Goal: Information Seeking & Learning: Learn about a topic

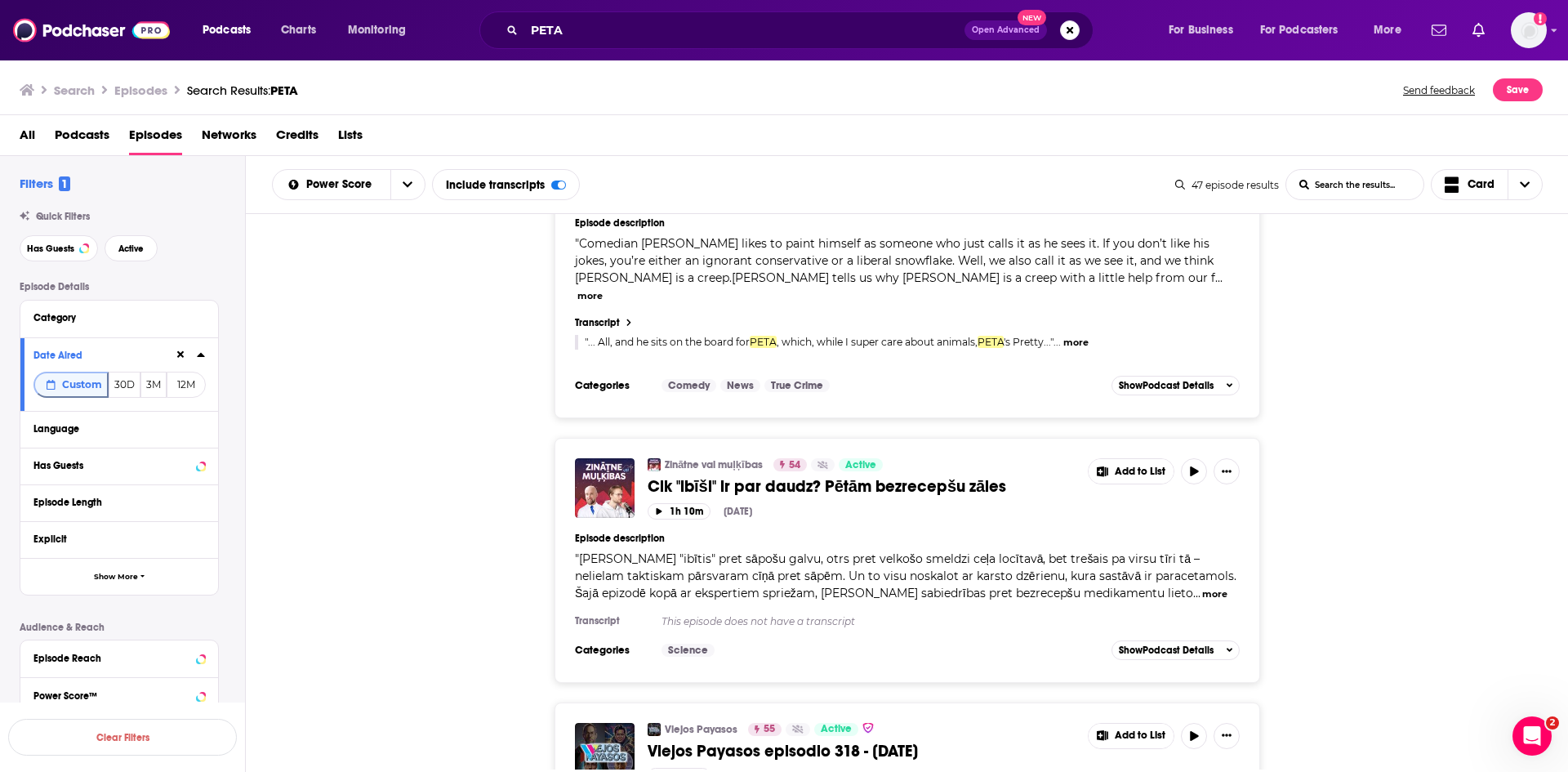
scroll to position [6946, 0]
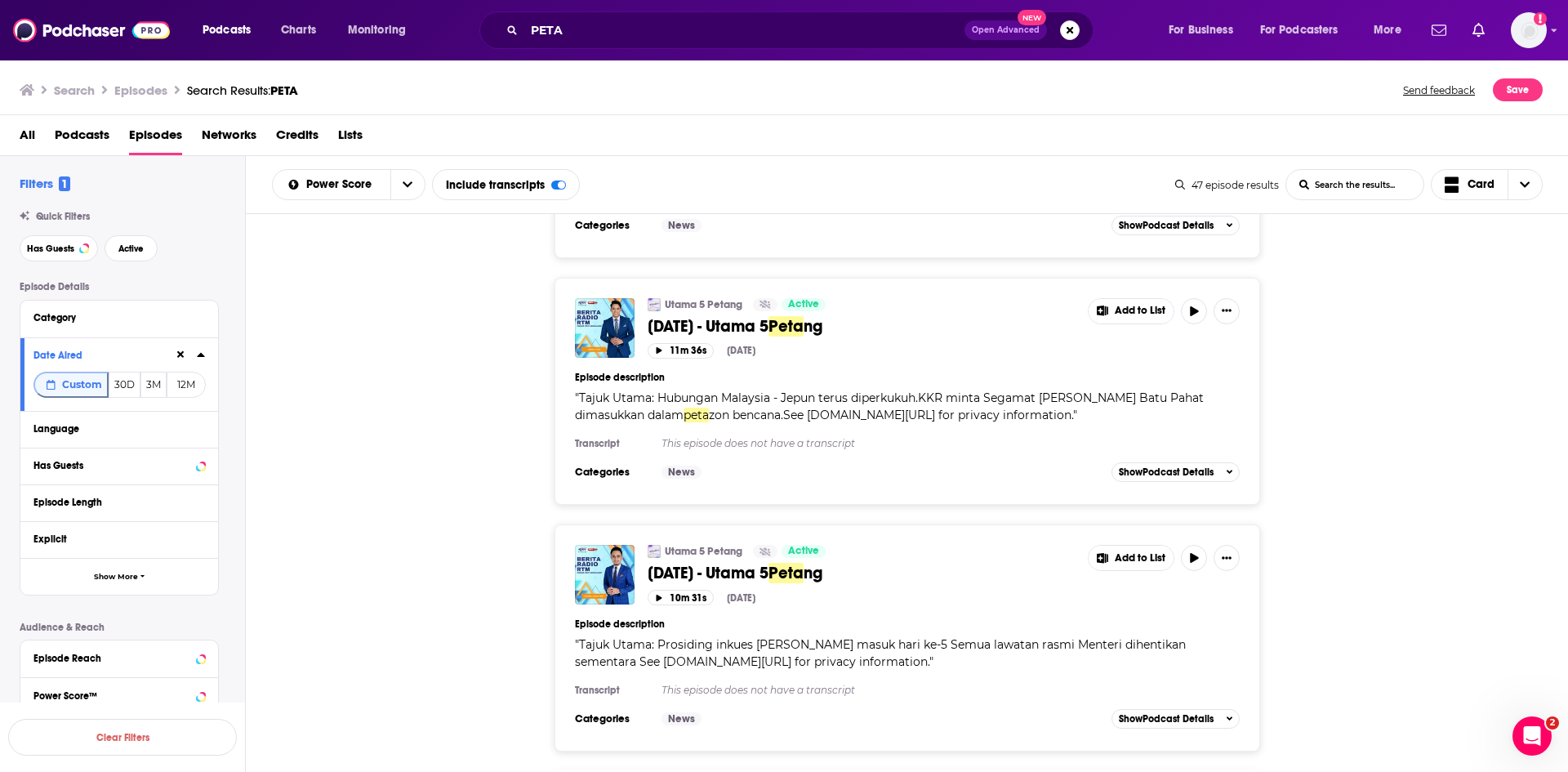
scroll to position [13070, 0]
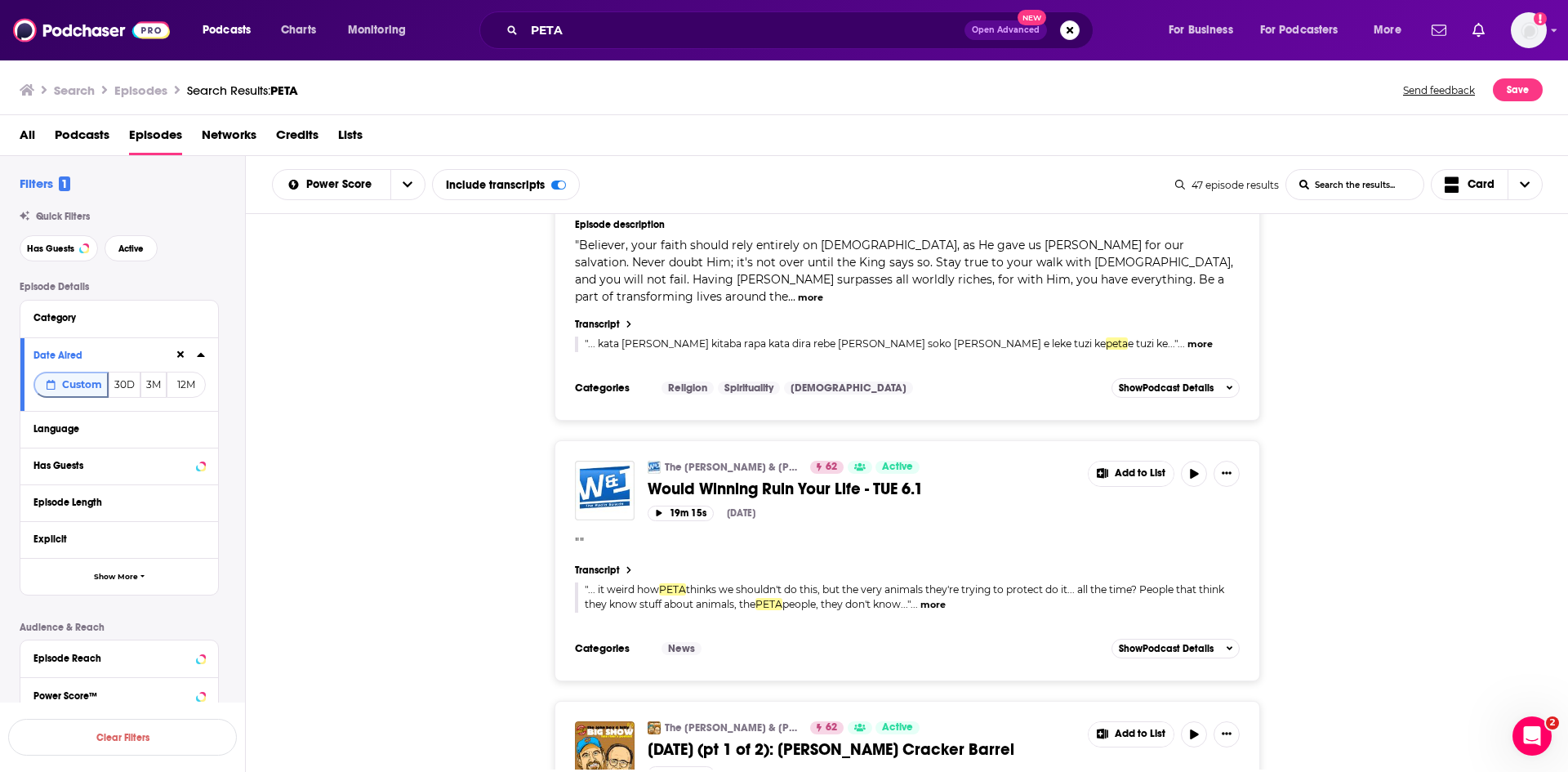
scroll to position [3838, 0]
click at [771, 477] on span "Would Winning Ruin Your Life - TUE 6.1" at bounding box center [784, 487] width 275 height 21
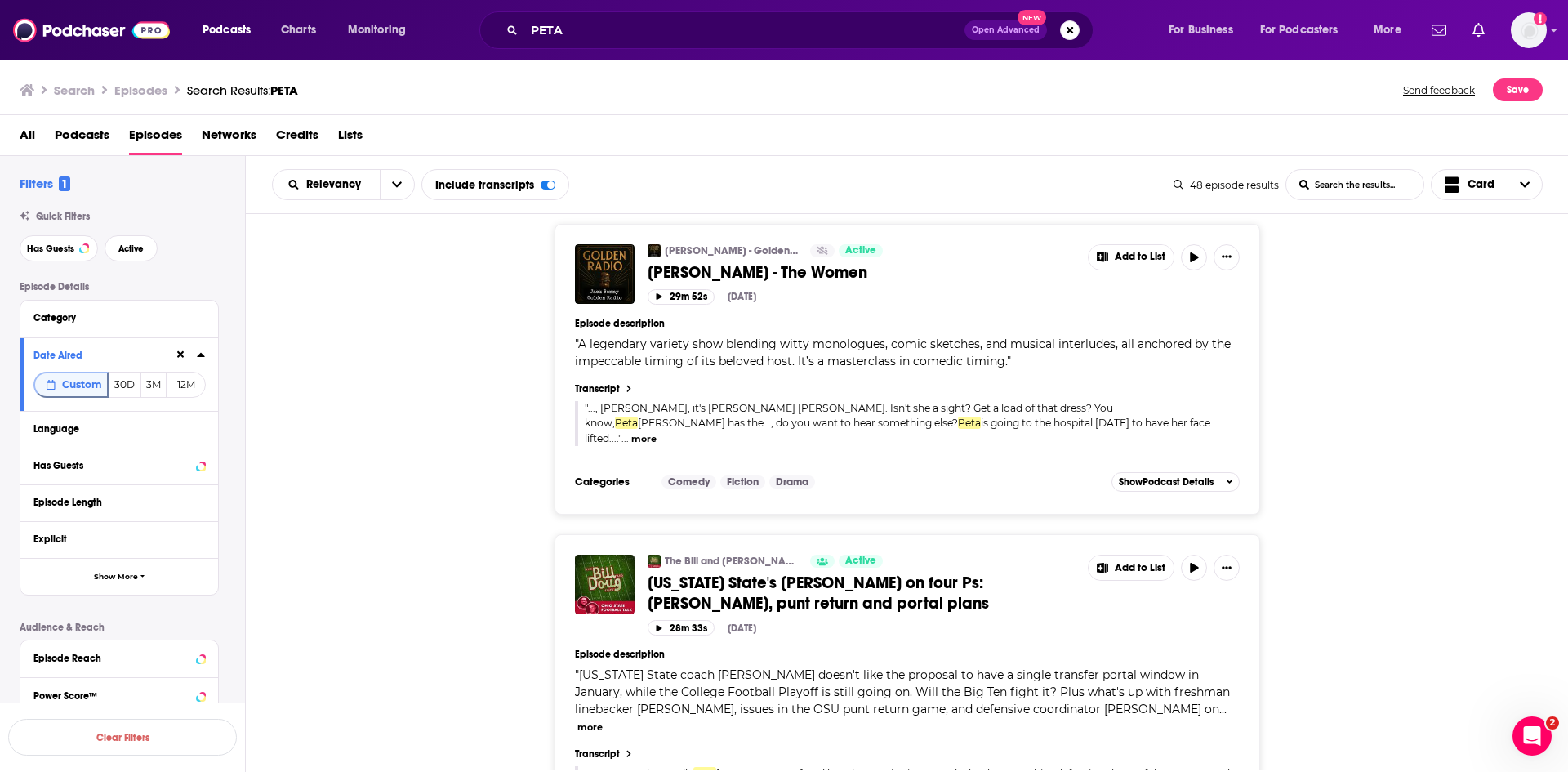
scroll to position [6419, 0]
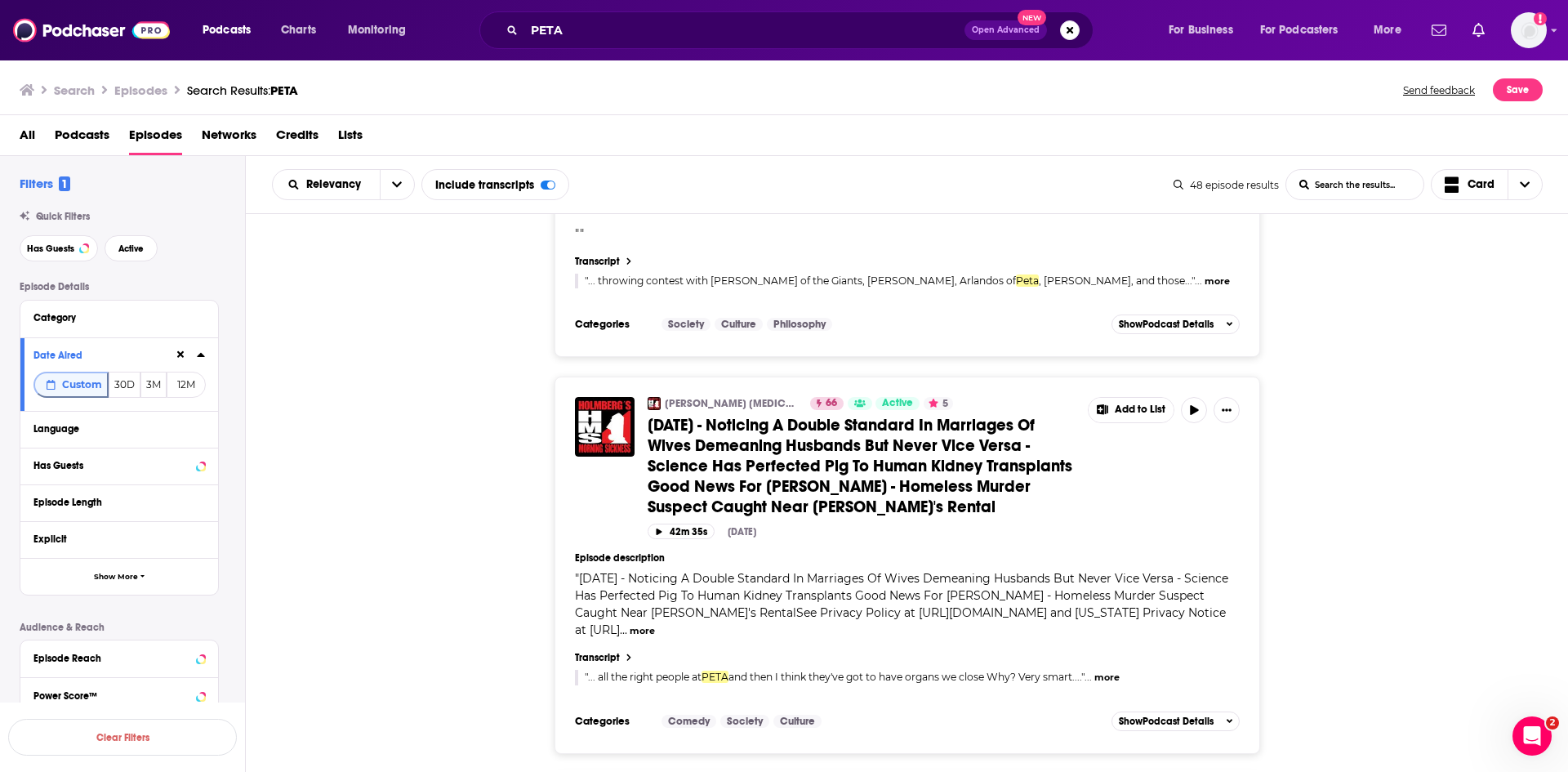
scroll to position [9277, 0]
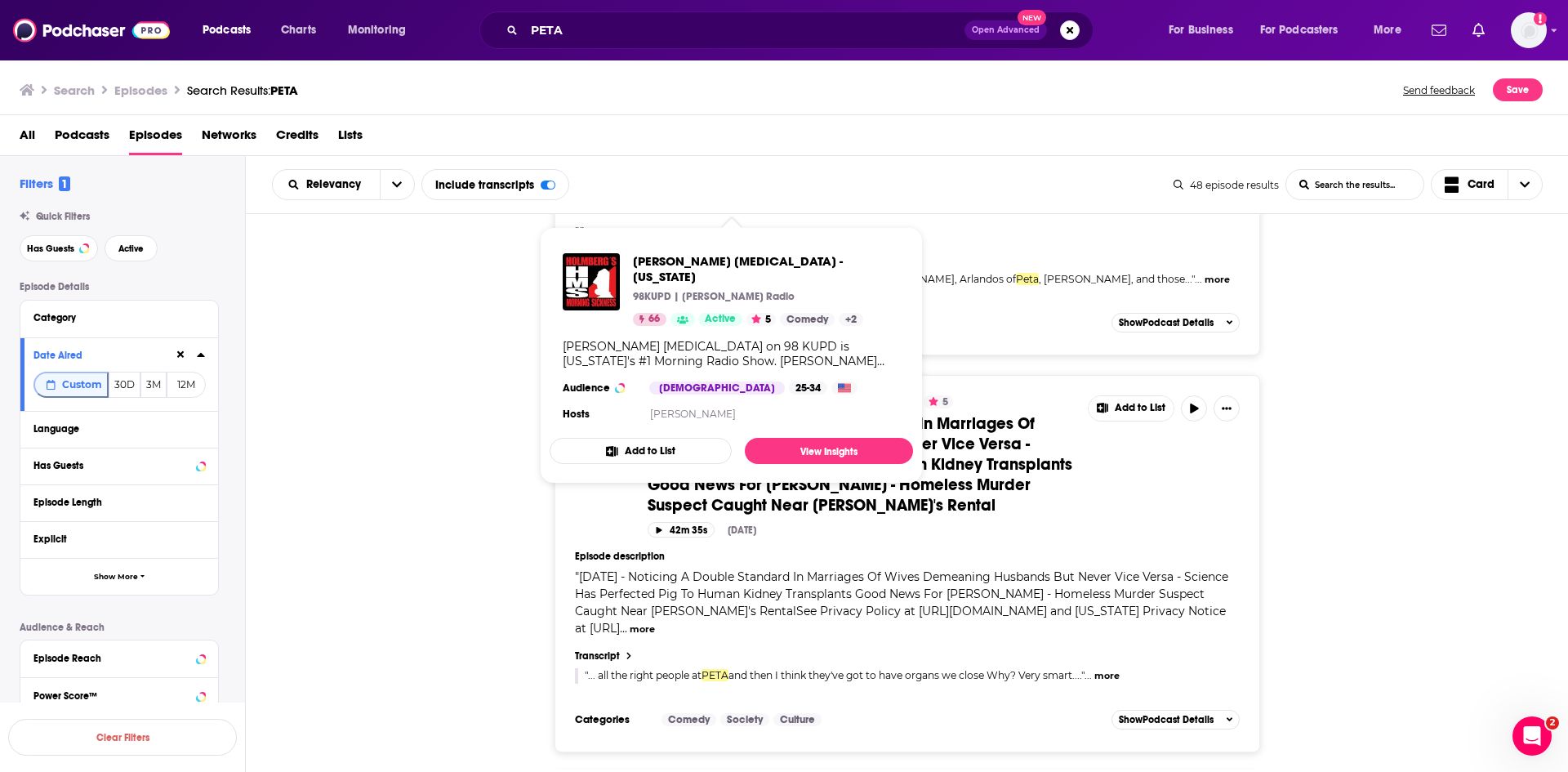
click at [328, 418] on div "Holmberg's Morning Sickness - Arizona 66 Active 5 09-09-25 - Noticing A Double …" at bounding box center [907, 563] width 1323 height 377
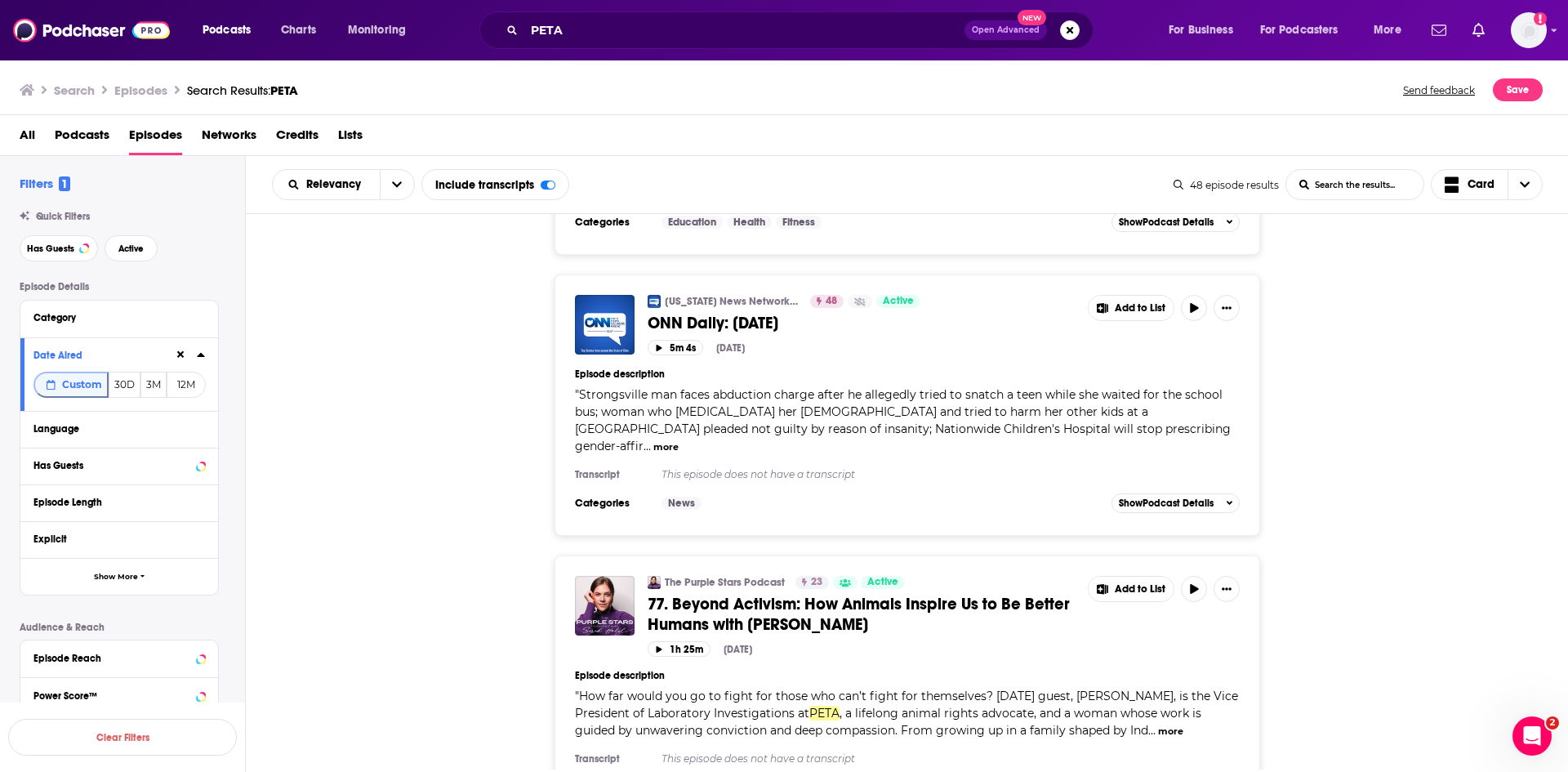
scroll to position [3838, 0]
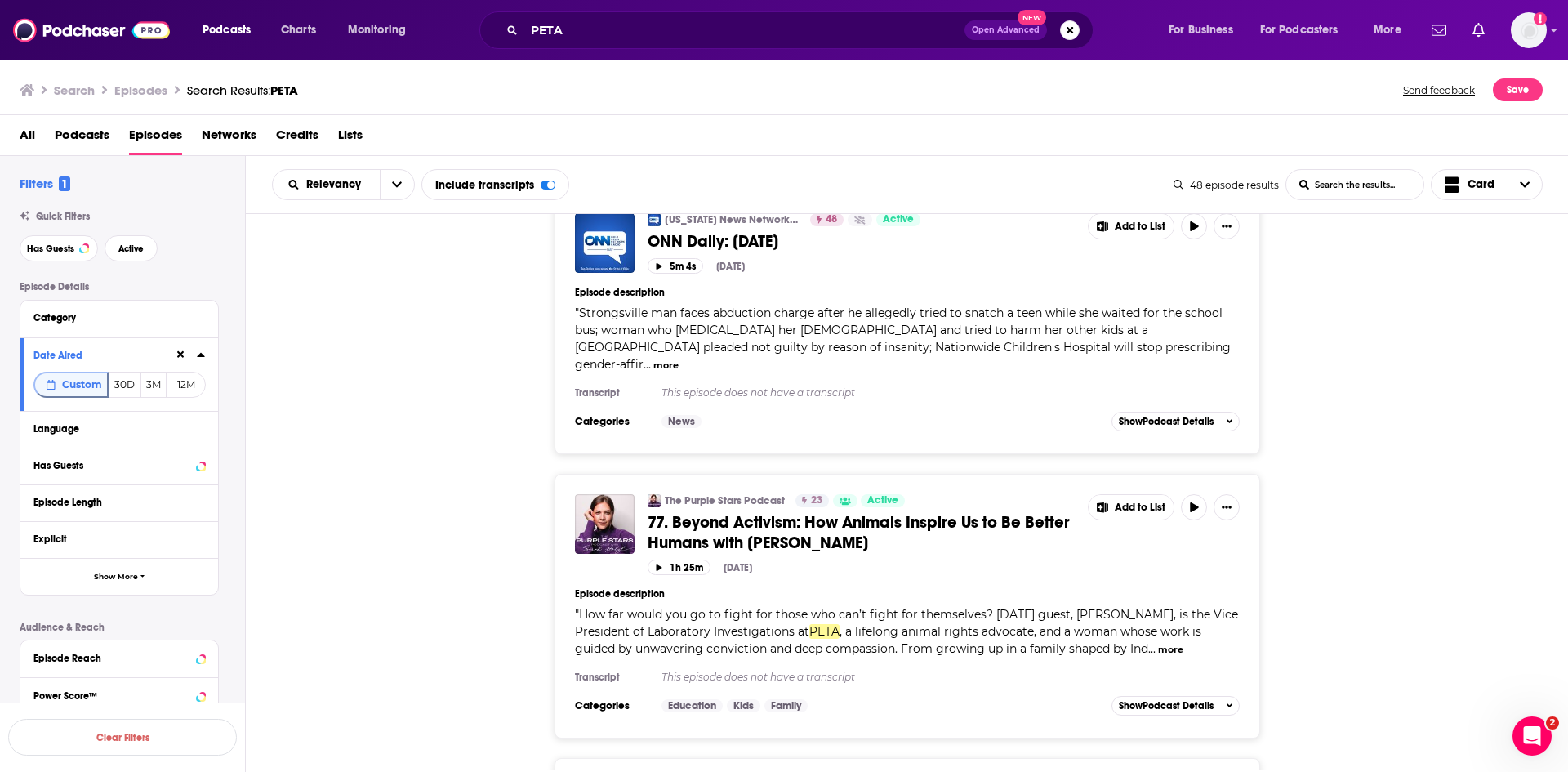
click at [1177, 642] on button "more" at bounding box center [1170, 649] width 26 height 14
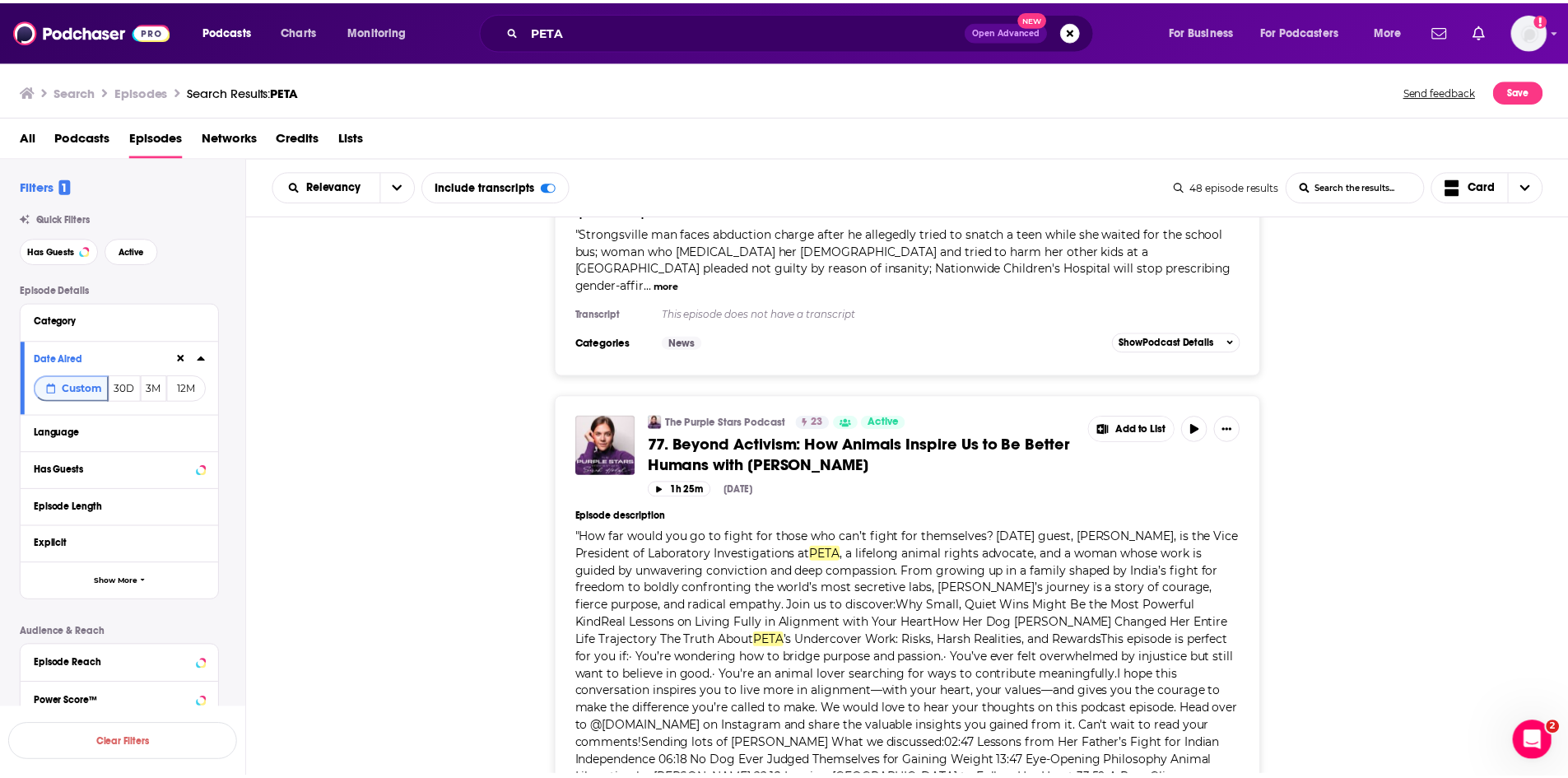
scroll to position [4032, 0]
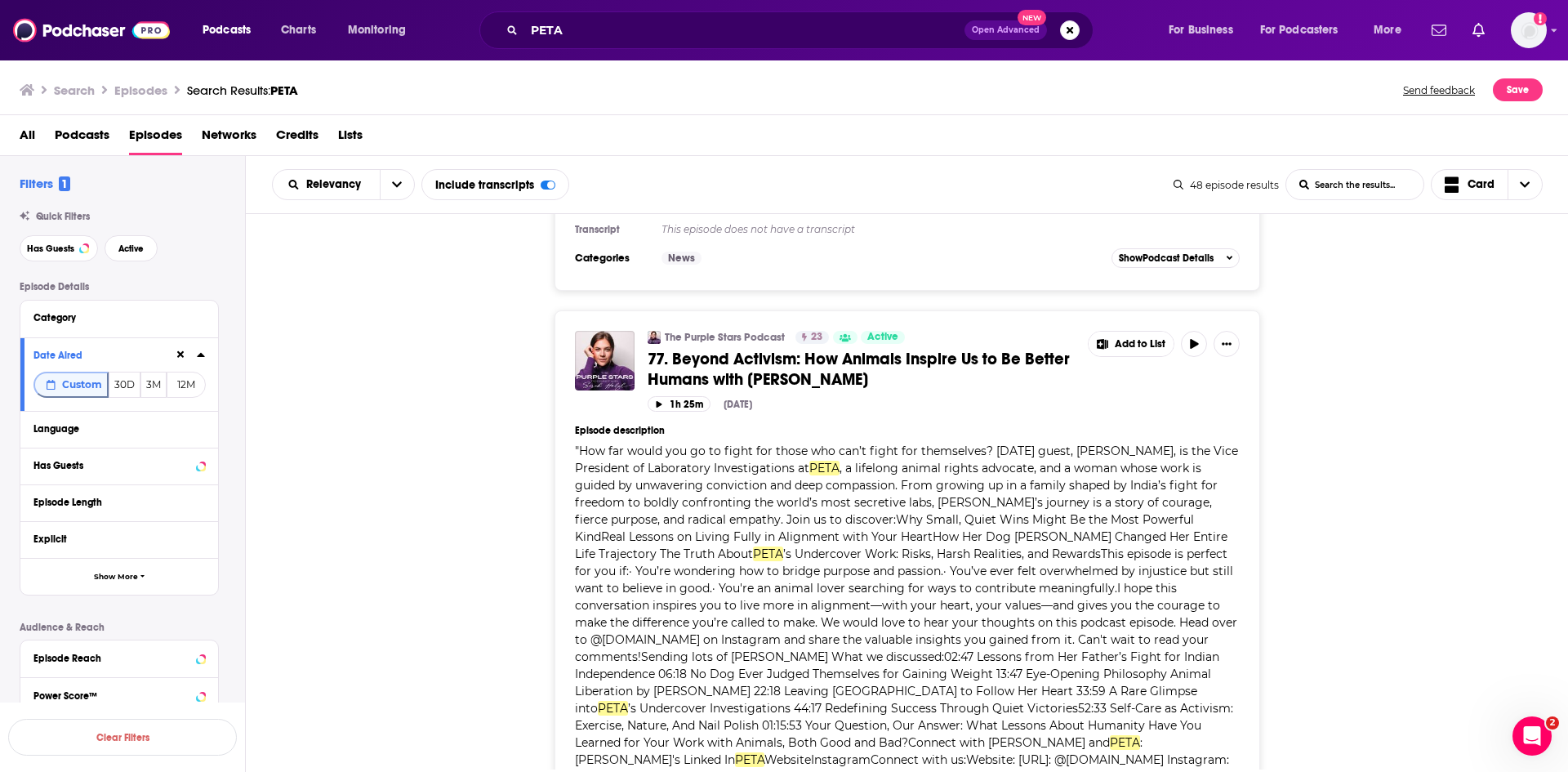
click at [857, 348] on span "77. Beyond Activism: How Animals Inspire Us to Be Better Humans with Dr. Alka C…" at bounding box center [858, 368] width 422 height 40
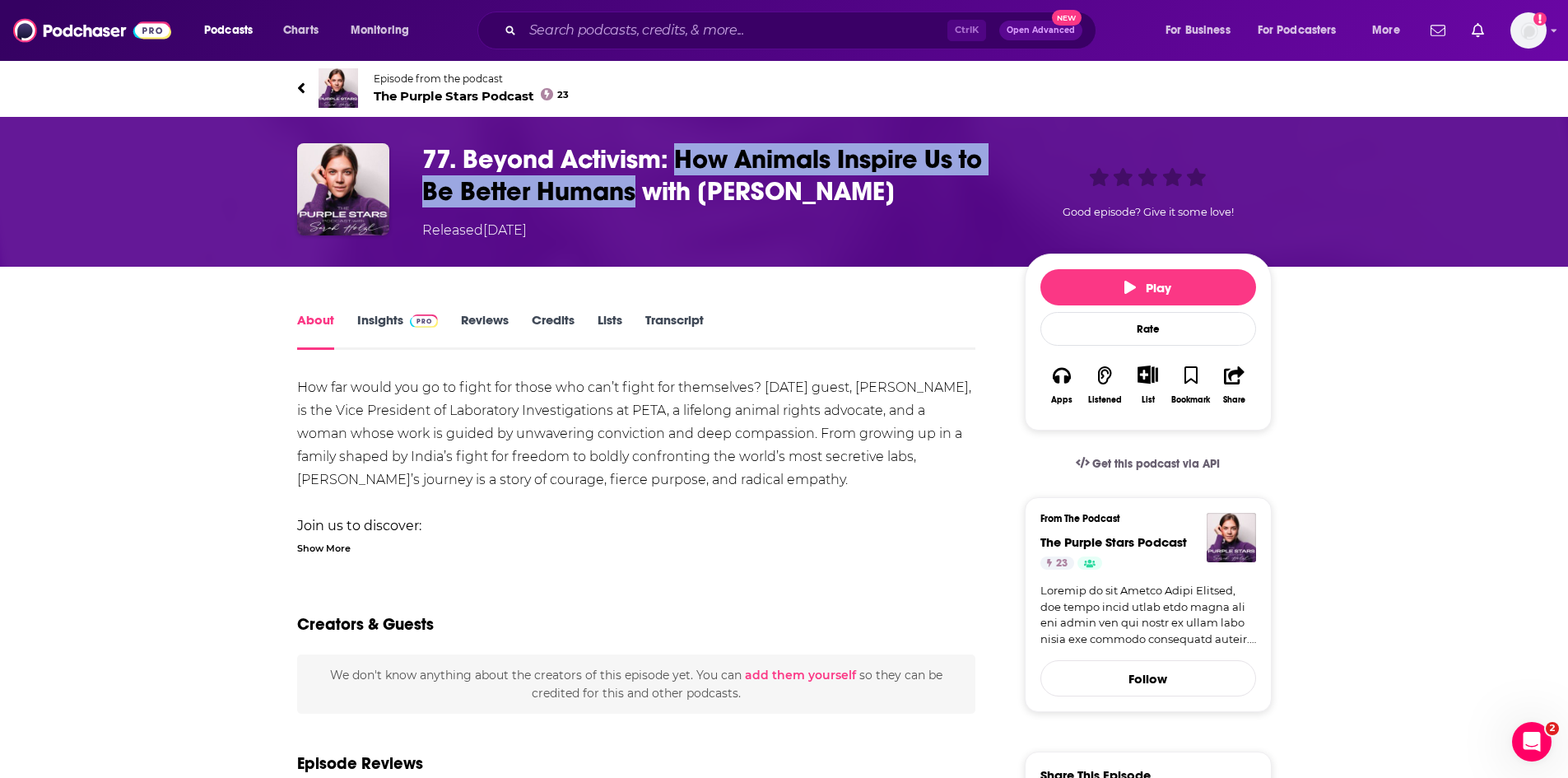
drag, startPoint x: 676, startPoint y: 153, endPoint x: 638, endPoint y: 192, distance: 54.5
click at [638, 192] on h1 "77. Beyond Activism: How Animals Inspire Us to Be Better Humans with Dr. Alka C…" at bounding box center [710, 175] width 576 height 64
copy h1 "How Animals Inspire Us to Be Better Humans"
click at [1114, 293] on button "Play" at bounding box center [1148, 287] width 216 height 37
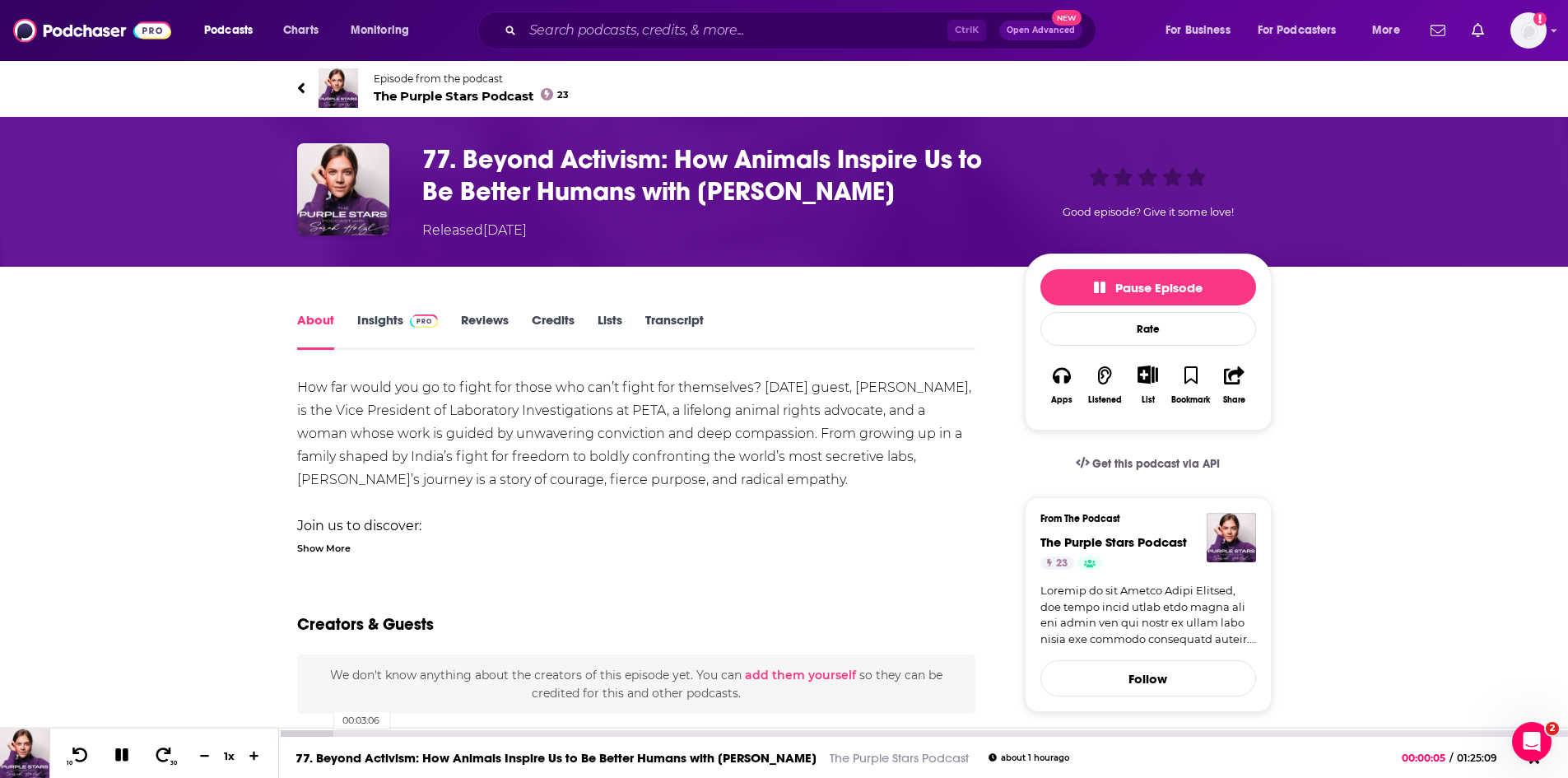
click at [326, 731] on div at bounding box center [305, 733] width 54 height 7
click at [338, 547] on div "Show More" at bounding box center [324, 547] width 53 height 16
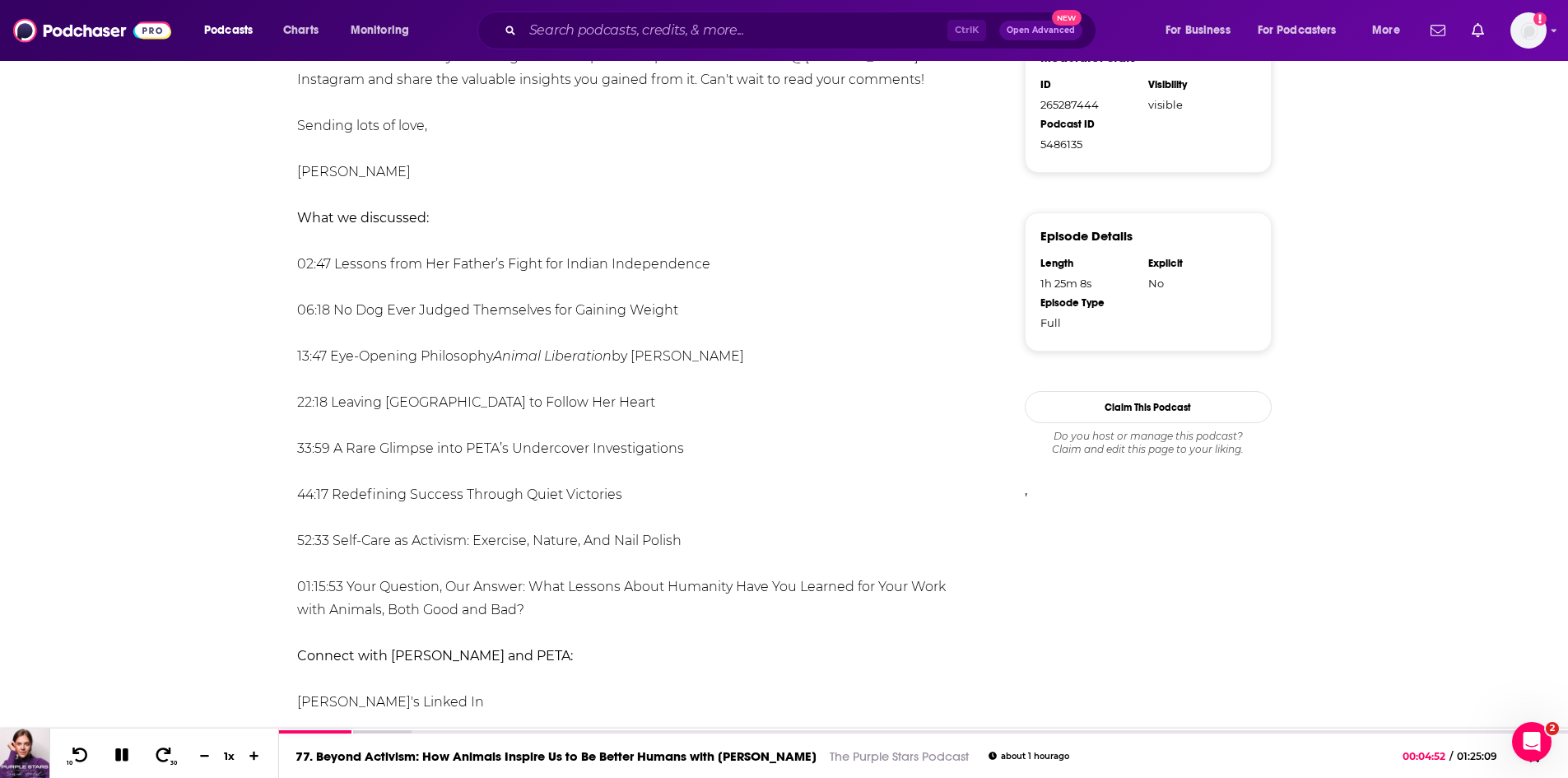
scroll to position [1070, 0]
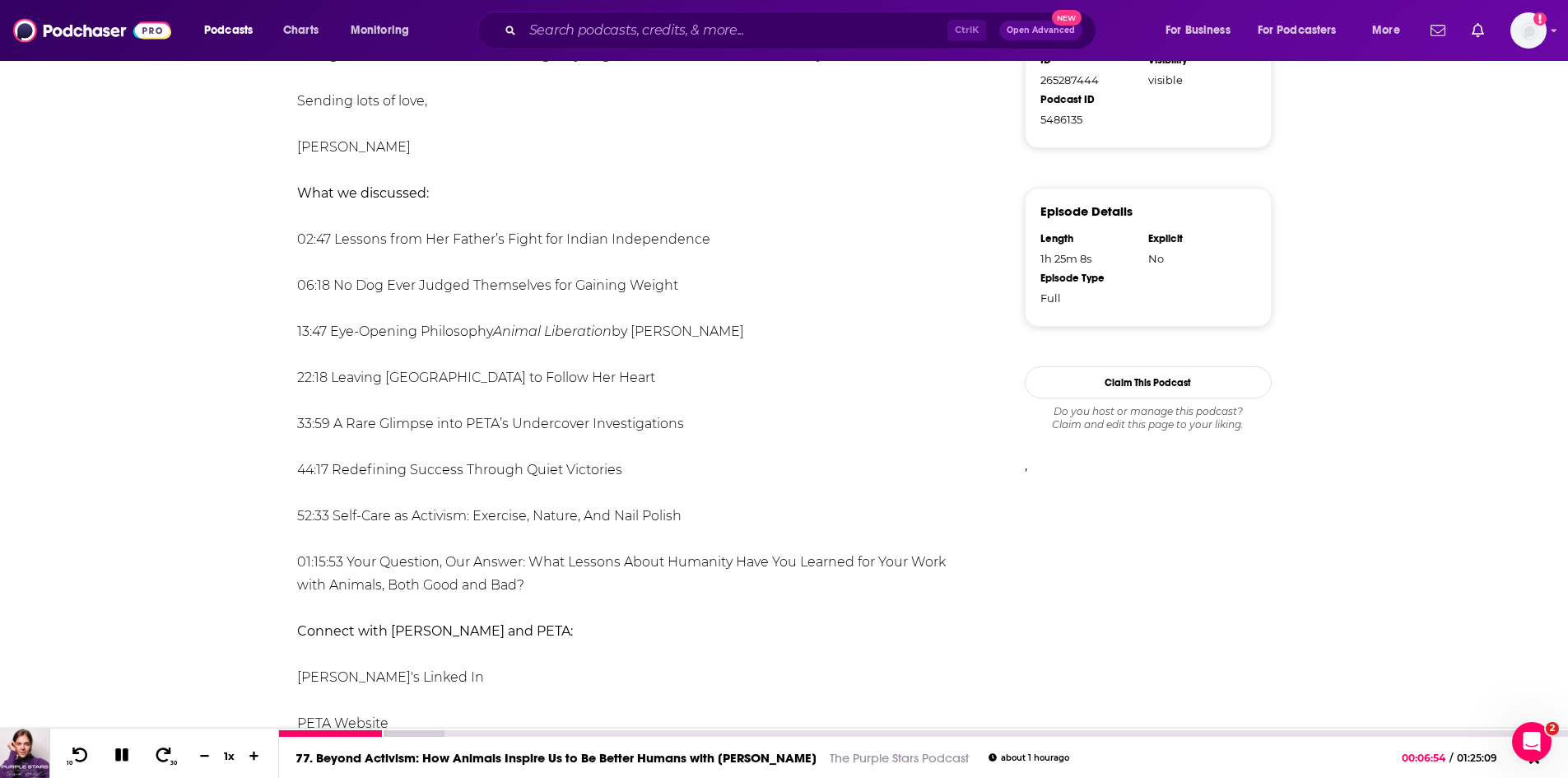
click at [120, 750] on icon at bounding box center [122, 755] width 13 height 13
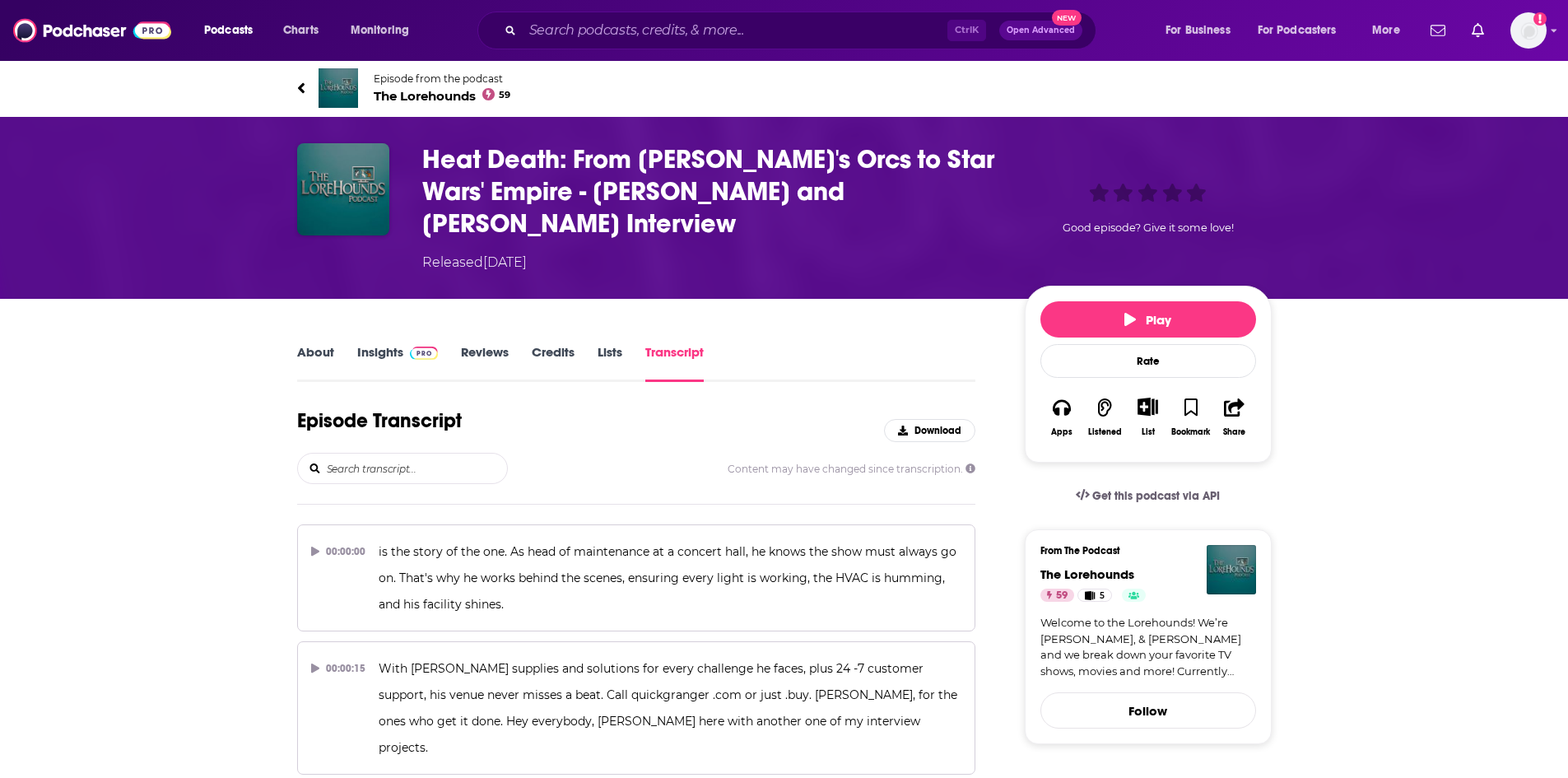
scroll to position [45737, 0]
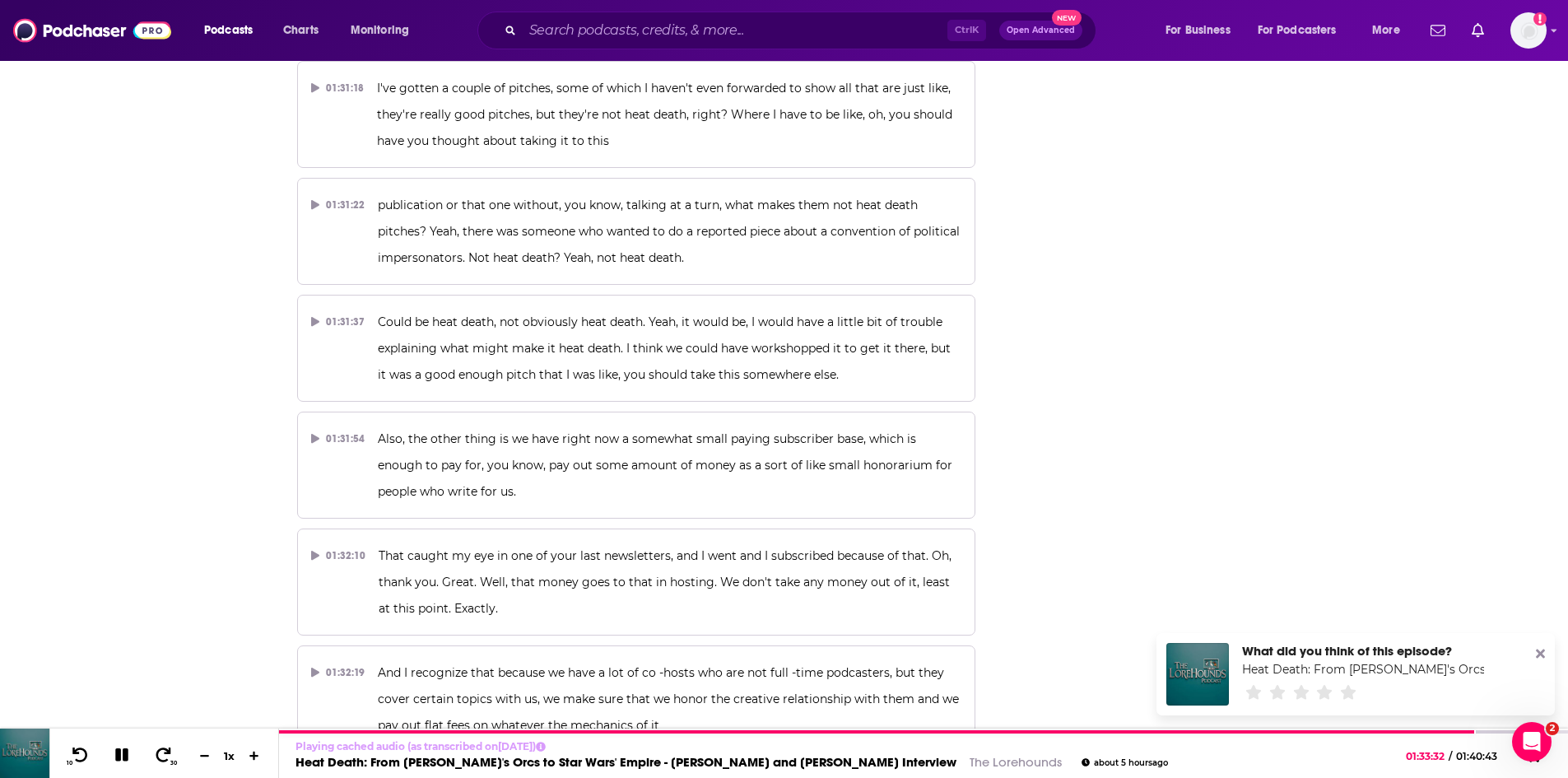
scroll to position [0, 0]
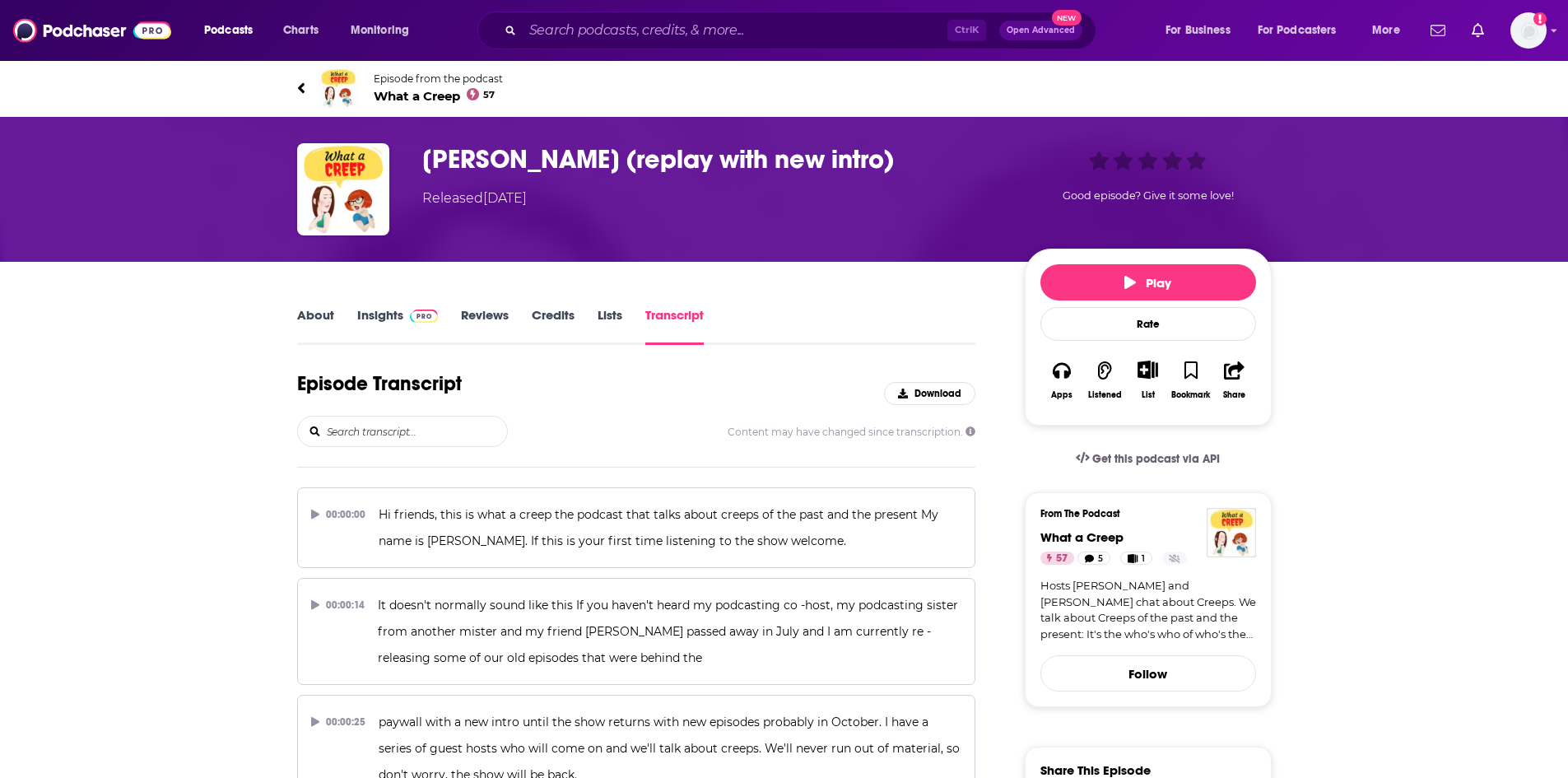
scroll to position [5612, 0]
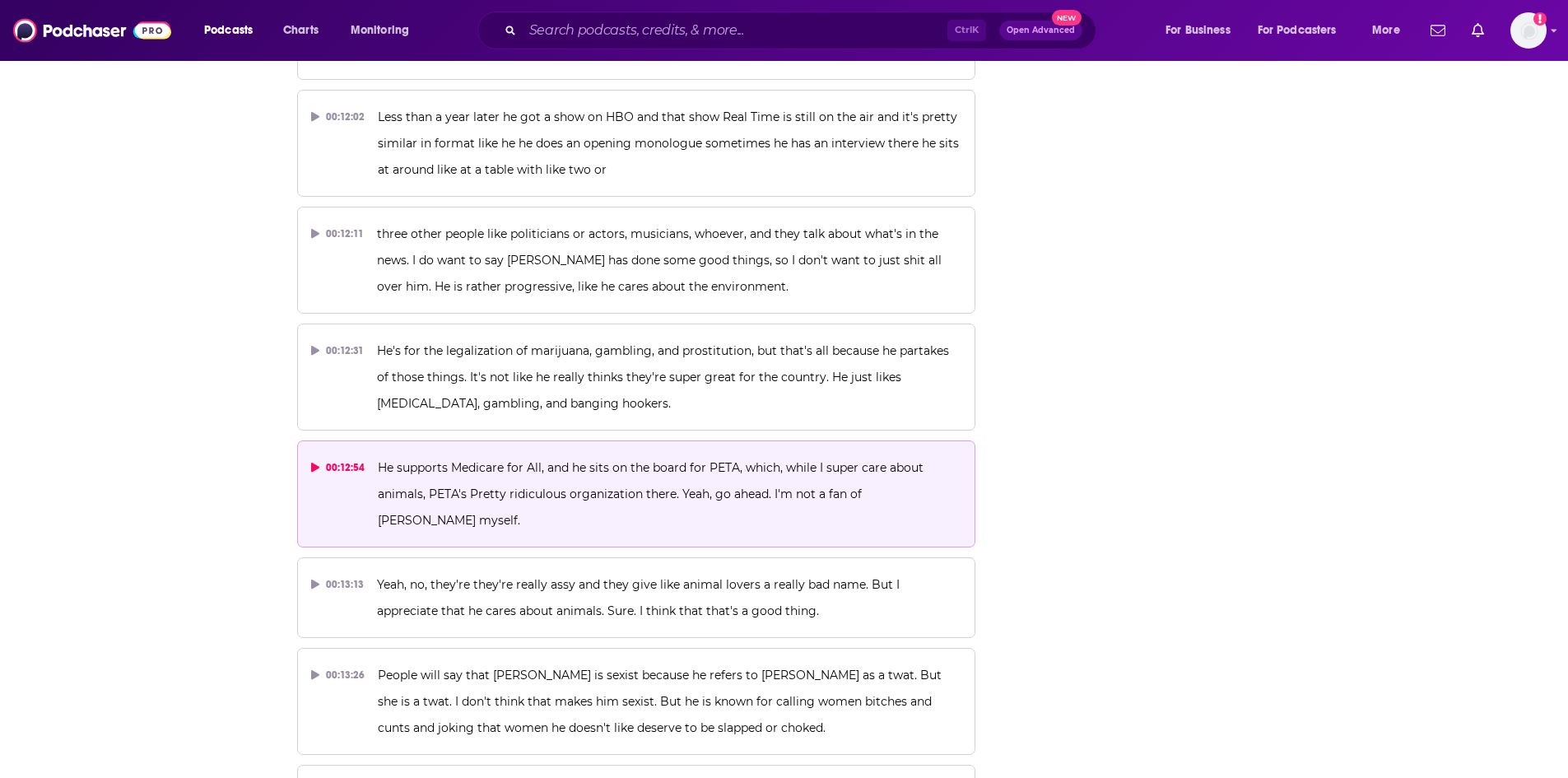
click at [543, 460] on span "He supports Medicare for All, and he sits on the board for PETA, which, while I…" at bounding box center [653, 493] width 549 height 67
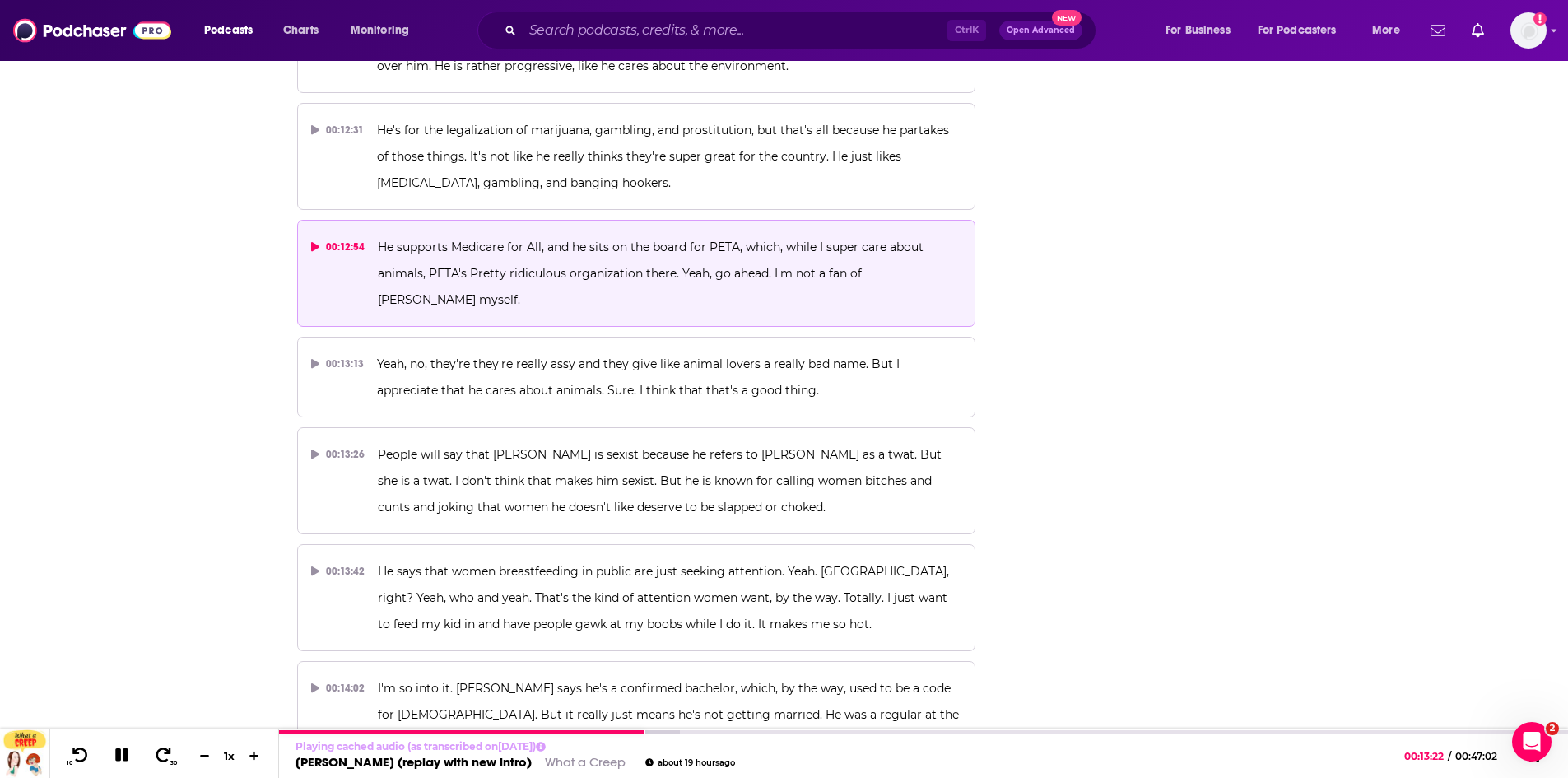
scroll to position [5859, 0]
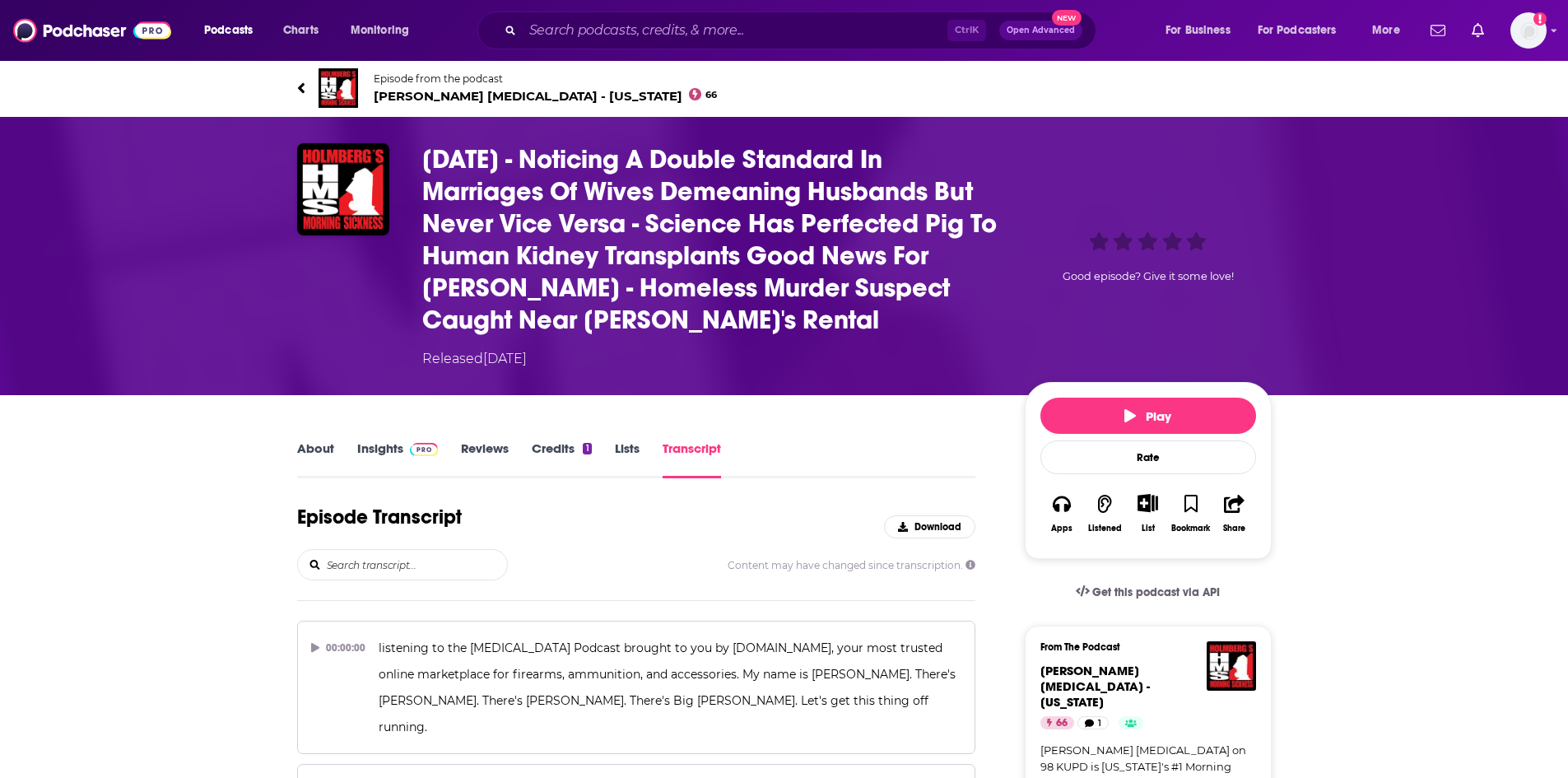
click at [653, 524] on div "Episode Transcript Download" at bounding box center [637, 526] width 679 height 44
